Goal: Obtain resource: Obtain resource

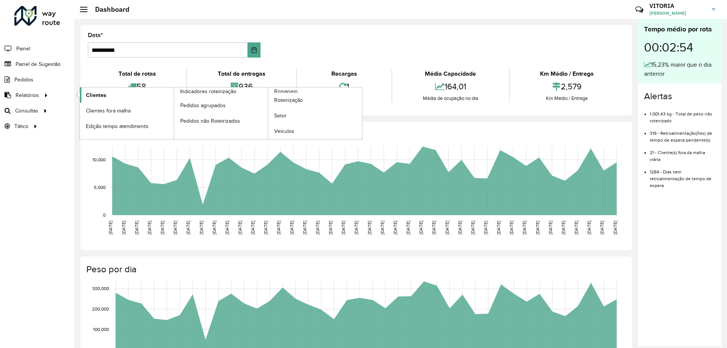
click at [90, 92] on span "Clientes" at bounding box center [96, 95] width 20 height 8
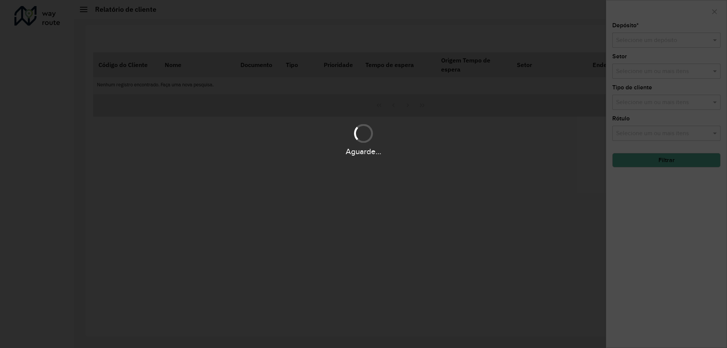
click at [636, 34] on div "Aguarde..." at bounding box center [363, 174] width 727 height 348
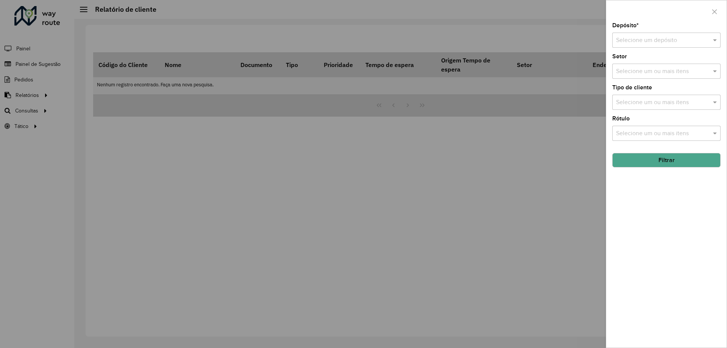
click at [636, 30] on div "Depósito * Selecione um depósito" at bounding box center [666, 35] width 108 height 25
click at [636, 39] on input "text" at bounding box center [659, 40] width 86 height 9
click at [635, 60] on span "CDD Barueri" at bounding box center [632, 62] width 33 height 6
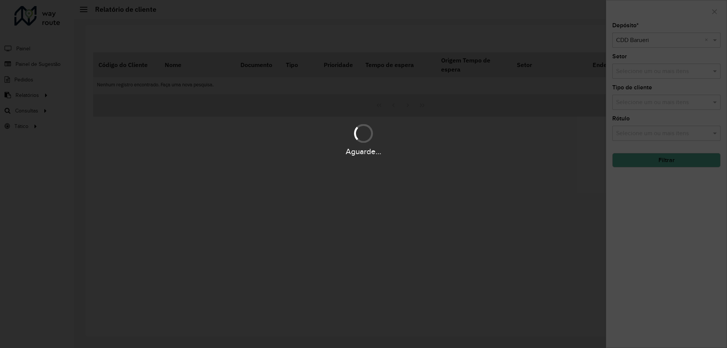
click at [648, 110] on div "Aguarde..." at bounding box center [363, 174] width 727 height 348
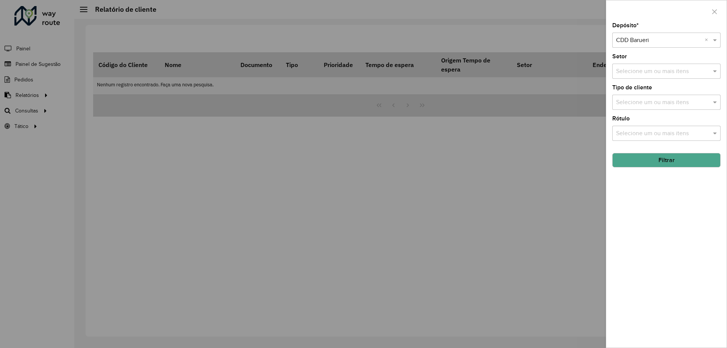
click at [648, 107] on div "Selecione um ou mais itens" at bounding box center [666, 102] width 108 height 15
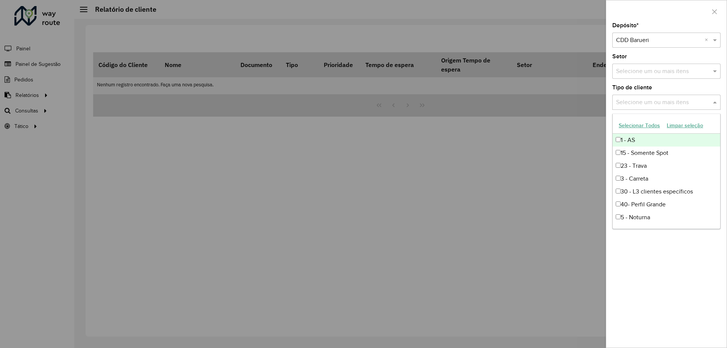
click at [645, 127] on button "Selecionar Todos" at bounding box center [639, 126] width 48 height 12
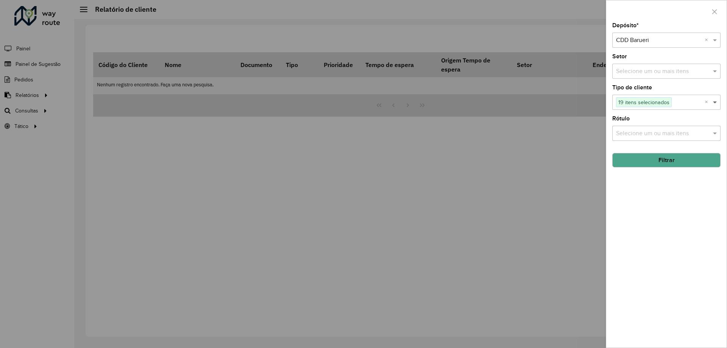
click at [712, 103] on span at bounding box center [715, 102] width 9 height 9
click at [693, 151] on hb-field-button "Filtrar" at bounding box center [666, 157] width 108 height 20
click at [692, 170] on div "Depósito * Selecione um depósito × CDD Barueri × Setor Selecione um ou mais ite…" at bounding box center [666, 185] width 120 height 325
click at [691, 166] on button "Filtrar" at bounding box center [666, 160] width 108 height 14
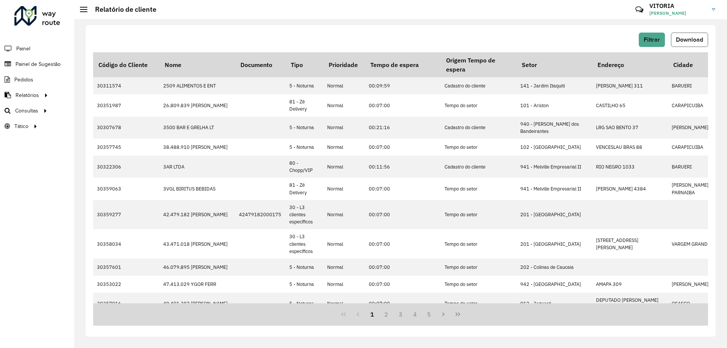
click at [697, 44] on button "Download" at bounding box center [689, 40] width 37 height 14
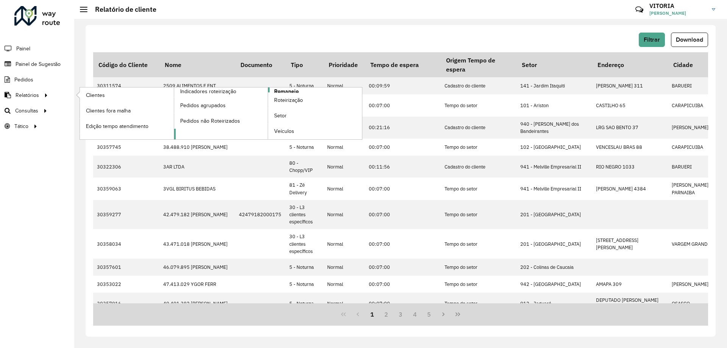
click at [295, 90] on span "Romaneio" at bounding box center [286, 91] width 25 height 8
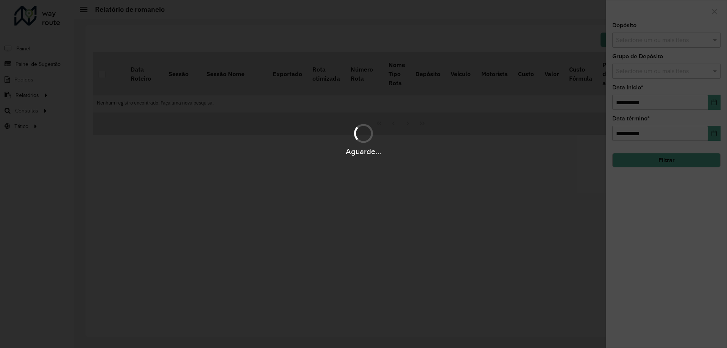
click at [650, 44] on div "Aguarde..." at bounding box center [363, 174] width 727 height 348
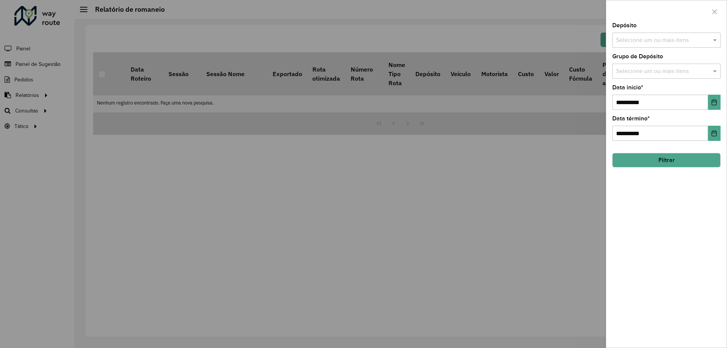
click at [631, 39] on input "text" at bounding box center [662, 40] width 97 height 9
click at [639, 75] on div "CDD Barueri" at bounding box center [667, 78] width 108 height 13
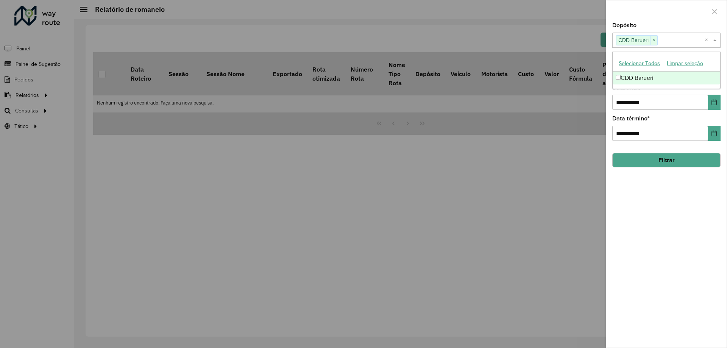
click at [663, 200] on div "**********" at bounding box center [666, 185] width 120 height 325
click at [689, 151] on hb-field-button "Filtrar" at bounding box center [666, 157] width 108 height 20
click at [686, 159] on button "Filtrar" at bounding box center [666, 160] width 108 height 14
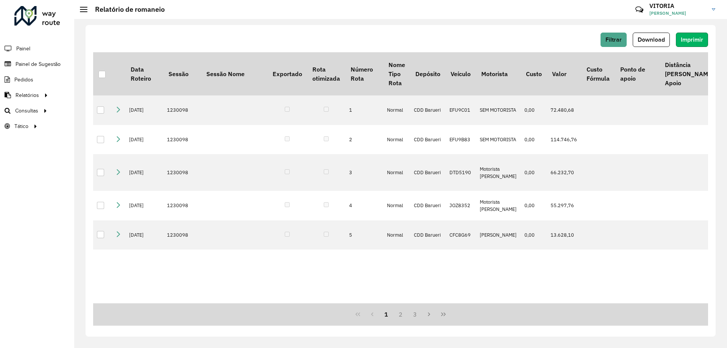
click at [695, 43] on button "Imprimir" at bounding box center [692, 40] width 32 height 14
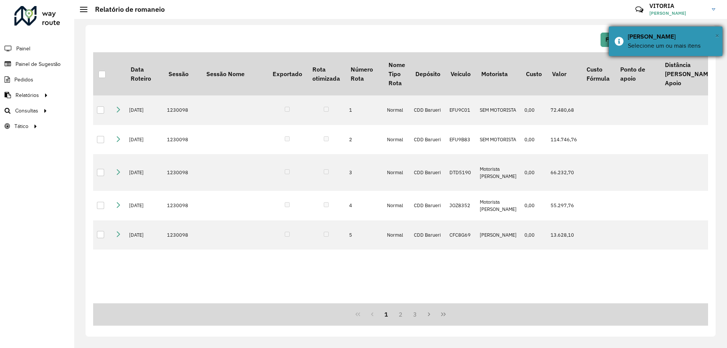
click at [715, 35] on span "×" at bounding box center [717, 35] width 4 height 8
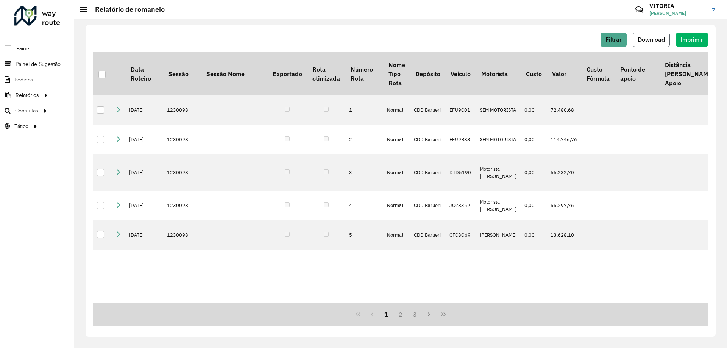
click at [657, 39] on span "Download" at bounding box center [651, 39] width 27 height 6
